Goal: Task Accomplishment & Management: Manage account settings

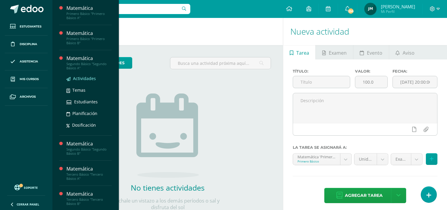
click at [86, 78] on span "Actividades" at bounding box center [84, 78] width 23 height 6
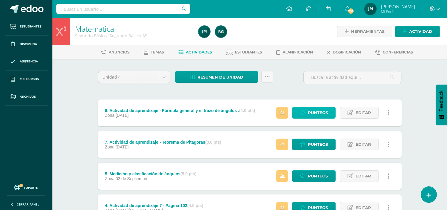
click at [308, 114] on link "Punteos" at bounding box center [314, 113] width 44 height 12
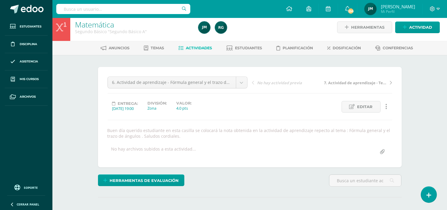
scroll to position [78, 0]
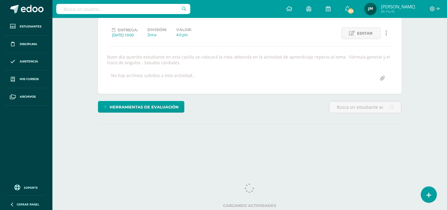
drag, startPoint x: 449, startPoint y: 79, endPoint x: 444, endPoint y: 147, distance: 68.2
click at [444, 147] on html "Estudiantes Disciplina Asistencia Mis cursos Archivos Soporte Centro de ayuda Ú…" at bounding box center [223, 45] width 447 height 247
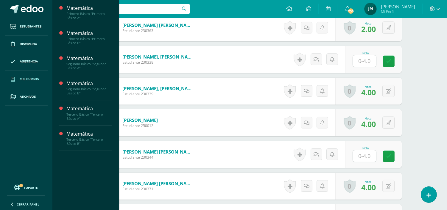
scroll to position [205, 0]
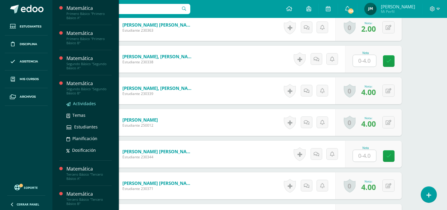
click at [81, 103] on span "Actividades" at bounding box center [84, 103] width 23 height 6
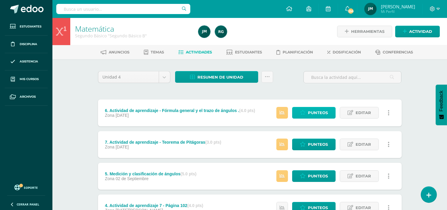
click at [311, 109] on span "Punteos" at bounding box center [318, 112] width 20 height 11
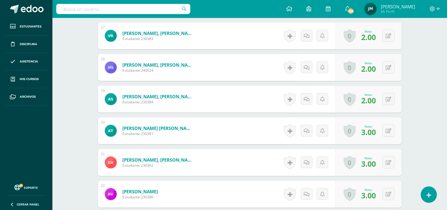
scroll to position [702, 0]
click at [388, 131] on button at bounding box center [393, 130] width 13 height 13
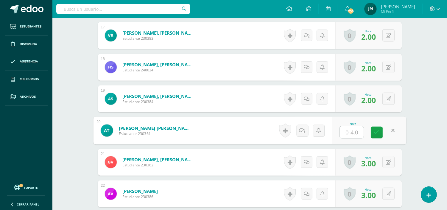
type input "4"
click at [374, 131] on link at bounding box center [377, 132] width 12 height 12
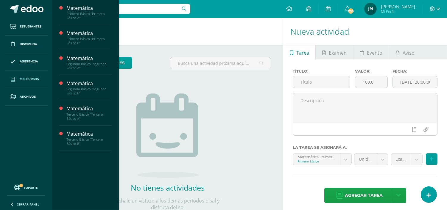
click at [26, 77] on span "Mis cursos" at bounding box center [29, 79] width 19 height 5
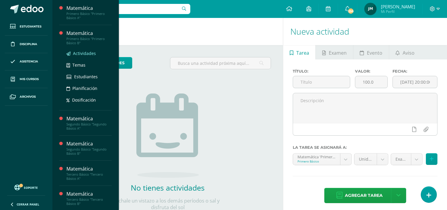
click at [81, 55] on span "Actividades" at bounding box center [84, 53] width 23 height 6
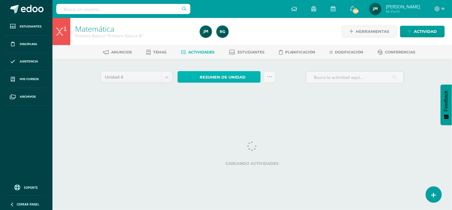
click at [212, 76] on span "Resumen de unidad" at bounding box center [223, 77] width 46 height 11
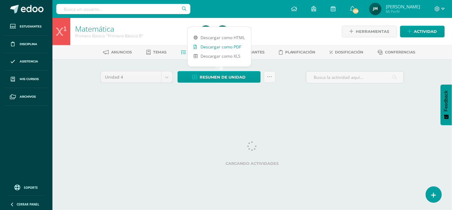
click at [218, 47] on link "Descargar como PDF" at bounding box center [219, 46] width 63 height 9
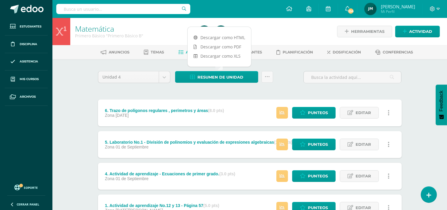
drag, startPoint x: 267, startPoint y: 63, endPoint x: 263, endPoint y: 62, distance: 4.3
click at [267, 63] on div "Unidad 4 Unidad 1 Unidad 2 Unidad 3 Unidad 4 Resumen de unidad Subir actividade…" at bounding box center [250, 191] width 328 height 265
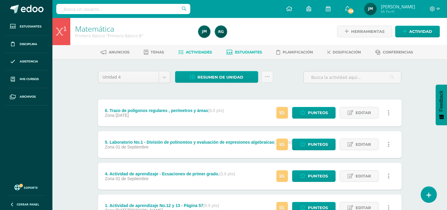
click at [245, 52] on span "Estudiantes" at bounding box center [248, 52] width 27 height 4
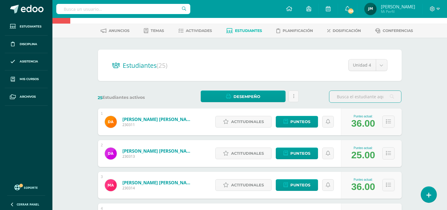
scroll to position [33, 0]
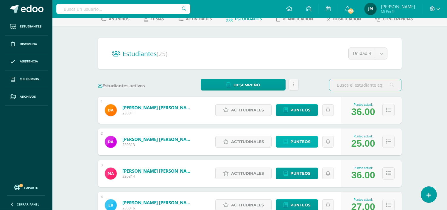
click at [289, 139] on link "Punteos" at bounding box center [297, 142] width 42 height 12
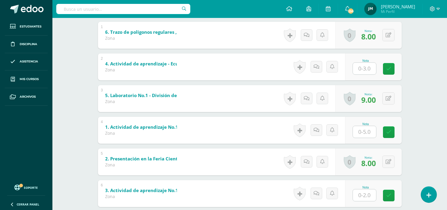
scroll to position [163, 0]
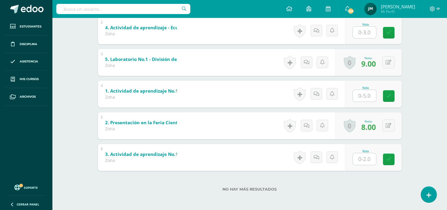
click at [362, 159] on input "text" at bounding box center [364, 159] width 23 height 12
type input "1"
click at [398, 160] on link at bounding box center [393, 159] width 12 height 12
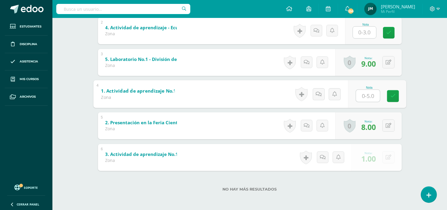
click at [360, 96] on input "text" at bounding box center [368, 95] width 24 height 12
type input "3"
click at [390, 96] on link at bounding box center [393, 96] width 12 height 12
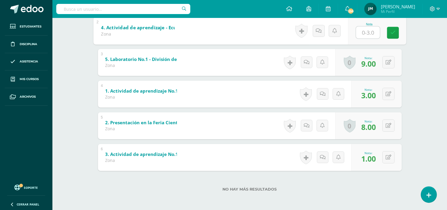
click at [368, 33] on input "text" at bounding box center [368, 32] width 24 height 12
type input "3"
click at [390, 33] on link at bounding box center [393, 33] width 12 height 12
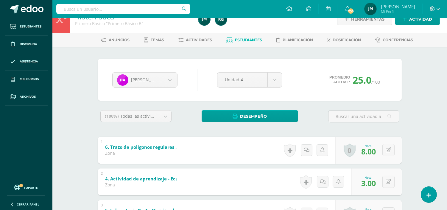
scroll to position [0, 0]
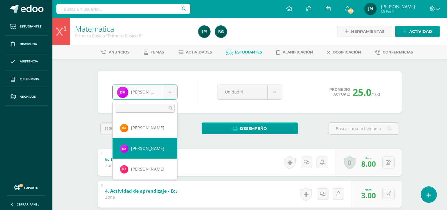
drag, startPoint x: 168, startPoint y: 90, endPoint x: 164, endPoint y: 111, distance: 21.2
click at [168, 90] on body "Estudiantes Disciplina Asistencia Mis cursos Archivos Soporte Centro de ayuda Ú…" at bounding box center [223, 186] width 447 height 373
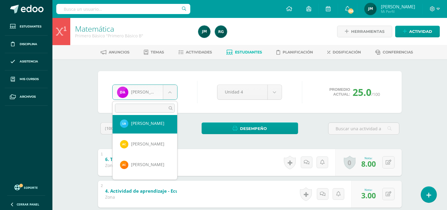
scroll to position [64, 0]
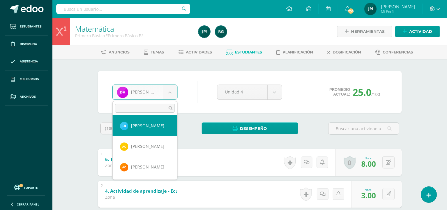
select select "718"
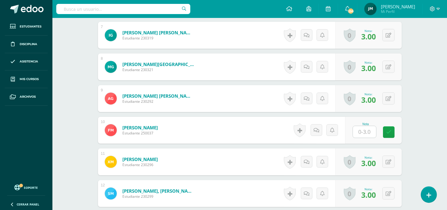
scroll to position [387, 0]
click at [362, 126] on input "text" at bounding box center [364, 132] width 23 height 12
type input "3"
click at [392, 126] on link at bounding box center [393, 132] width 12 height 12
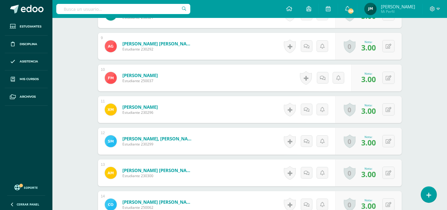
scroll to position [552, 0]
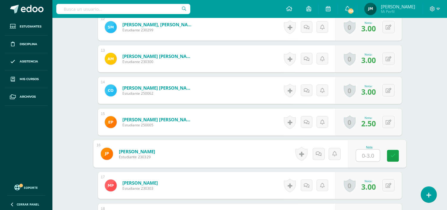
click at [373, 157] on input "text" at bounding box center [368, 155] width 24 height 12
type input "1.5"
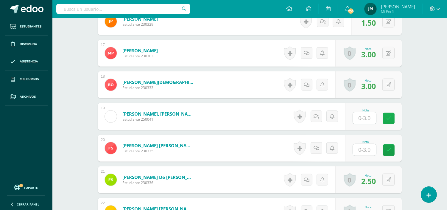
scroll to position [685, 0]
click at [364, 149] on input "text" at bounding box center [364, 149] width 23 height 12
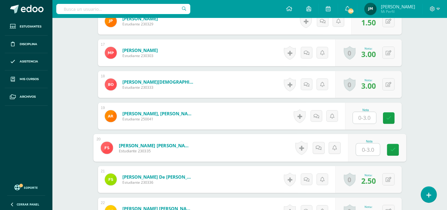
type input "3"
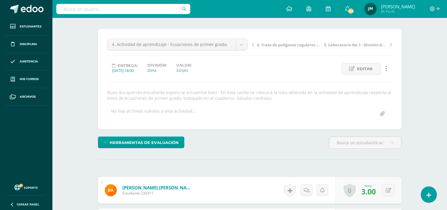
scroll to position [0, 0]
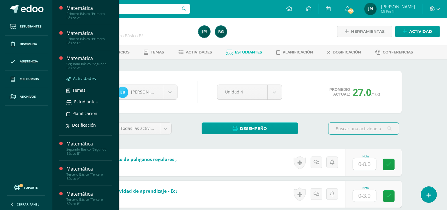
click at [82, 79] on span "Actividades" at bounding box center [84, 78] width 23 height 6
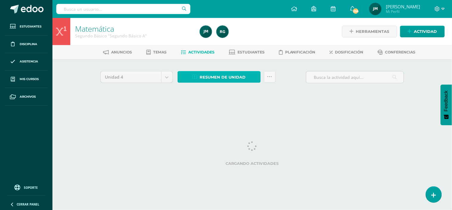
click at [209, 76] on span "Resumen de unidad" at bounding box center [223, 77] width 46 height 11
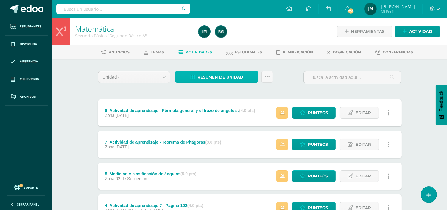
click at [212, 78] on span "Resumen de unidad" at bounding box center [221, 77] width 46 height 11
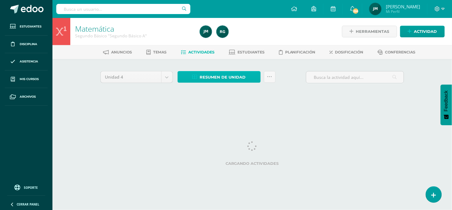
click at [210, 77] on span "Resumen de unidad" at bounding box center [223, 77] width 46 height 11
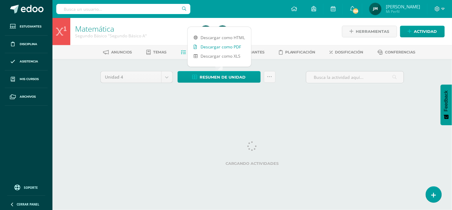
click at [212, 43] on link "Descargar como PDF" at bounding box center [219, 46] width 63 height 9
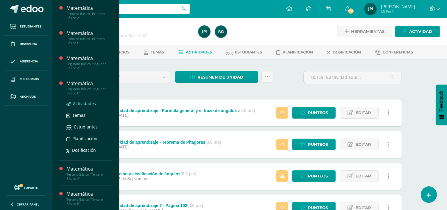
click at [89, 101] on span "Actividades" at bounding box center [84, 103] width 23 height 6
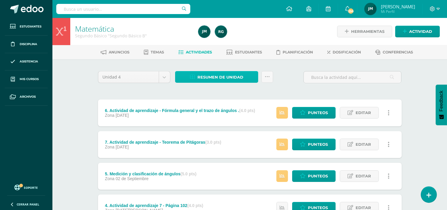
click at [230, 75] on span "Resumen de unidad" at bounding box center [221, 77] width 46 height 11
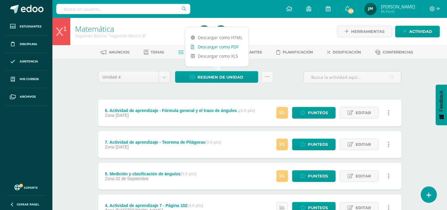
click at [210, 45] on link "Descargar como PDF" at bounding box center [216, 46] width 63 height 9
